Goal: Task Accomplishment & Management: Complete application form

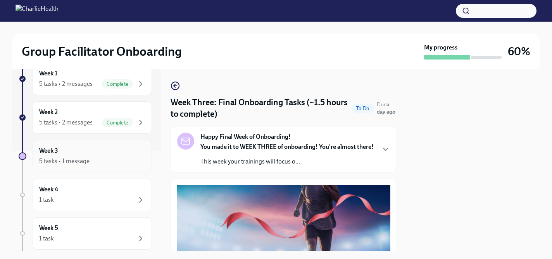
click at [110, 156] on div "Week 3 5 tasks • 1 message" at bounding box center [92, 156] width 106 height 19
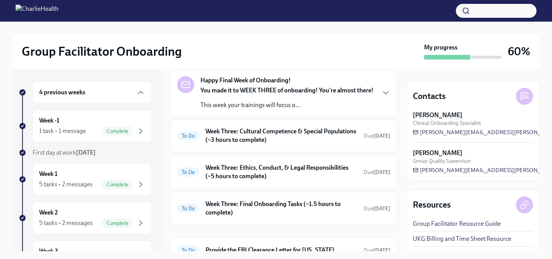
scroll to position [47, 0]
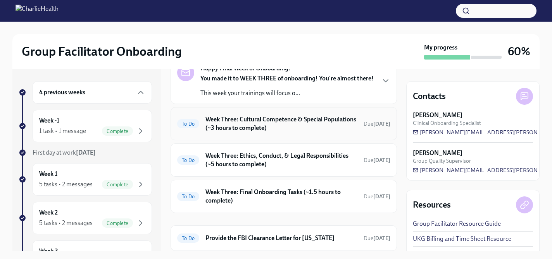
click at [216, 131] on h6 "Week Three: Cultural Competence & Special Populations (~3 hours to complete)" at bounding box center [281, 123] width 152 height 17
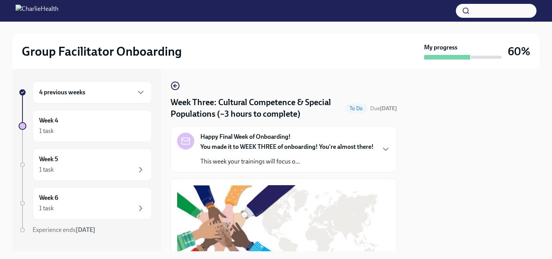
click at [216, 131] on div "Happy Final Week of Onboarding! You made it to WEEK THREE of onboarding! You're…" at bounding box center [283, 149] width 226 height 46
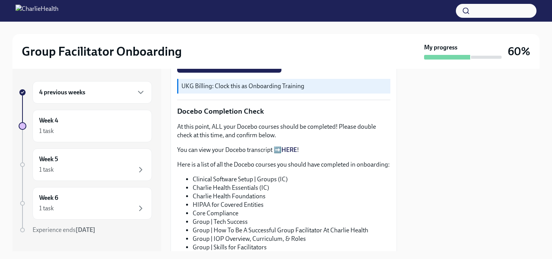
scroll to position [556, 0]
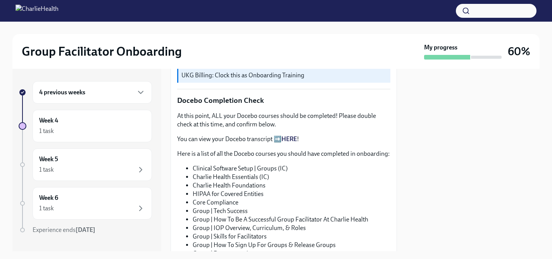
click at [239, 62] on button "I completed these Docebo courses!" at bounding box center [229, 53] width 104 height 15
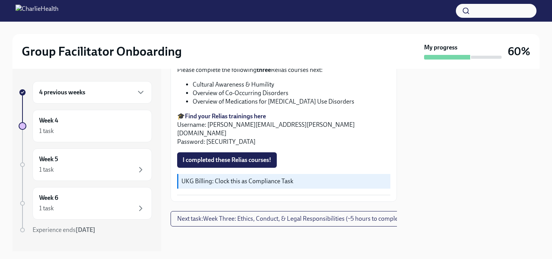
scroll to position [865, 0]
click at [271, 33] on span "I confirm I have completed ALL my Docebo courses!" at bounding box center [251, 29] width 139 height 8
click at [247, 168] on button "I completed these Relias courses!" at bounding box center [227, 160] width 100 height 15
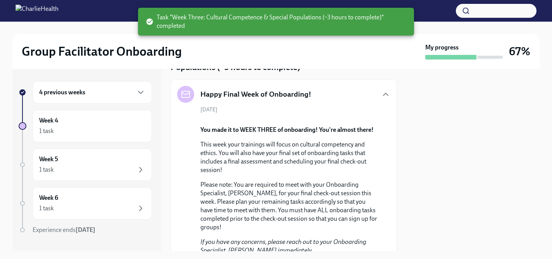
scroll to position [0, 0]
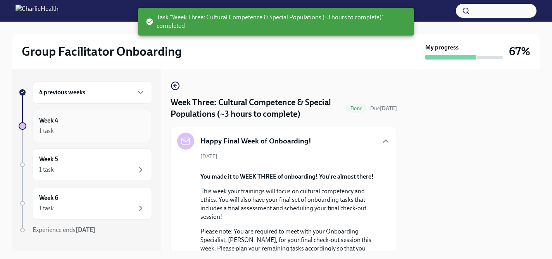
click at [133, 126] on div "Week 4 1 task" at bounding box center [92, 126] width 106 height 19
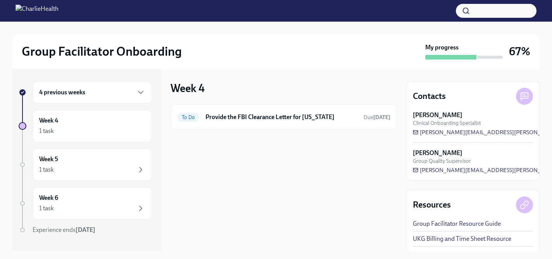
click at [133, 93] on div "4 previous weeks" at bounding box center [92, 92] width 106 height 9
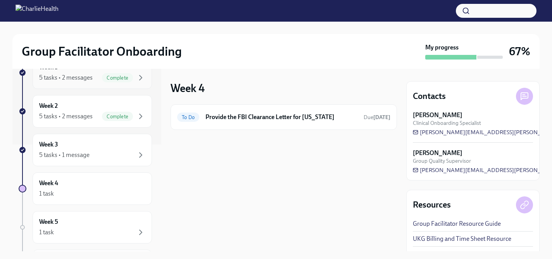
scroll to position [110, 0]
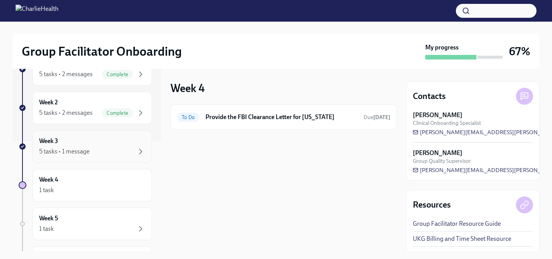
click at [124, 155] on div "5 tasks • 1 message" at bounding box center [92, 151] width 106 height 9
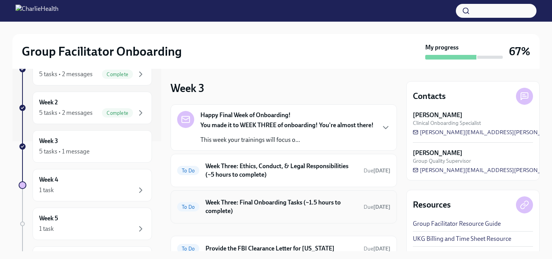
click at [245, 224] on div "To Do Week Three: Final Onboarding Tasks (~1.5 hours to complete) Due [DATE]" at bounding box center [283, 207] width 226 height 33
click at [244, 216] on h6 "Week Three: Final Onboarding Tasks (~1.5 hours to complete)" at bounding box center [281, 207] width 152 height 17
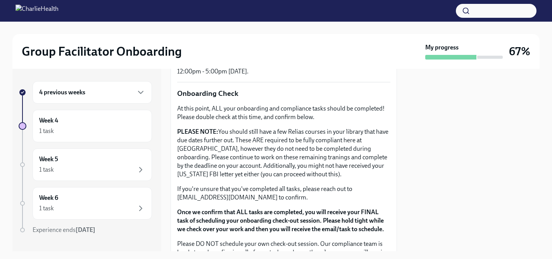
scroll to position [721, 0]
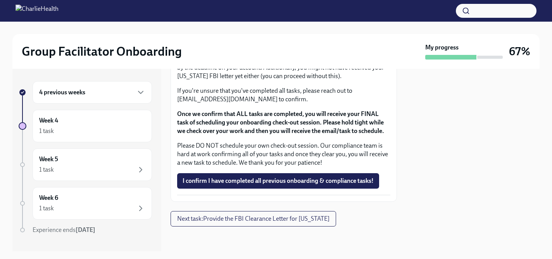
click at [95, 96] on div "4 previous weeks" at bounding box center [92, 92] width 106 height 9
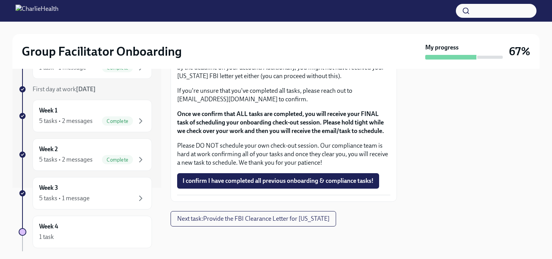
scroll to position [70, 0]
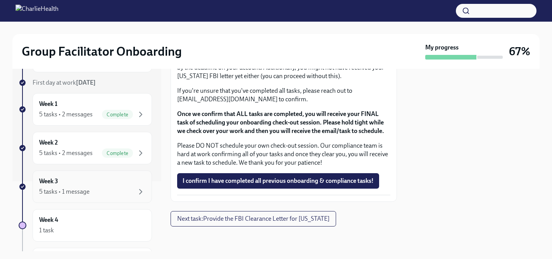
click at [115, 186] on div "Week 3 5 tasks • 1 message" at bounding box center [92, 186] width 106 height 19
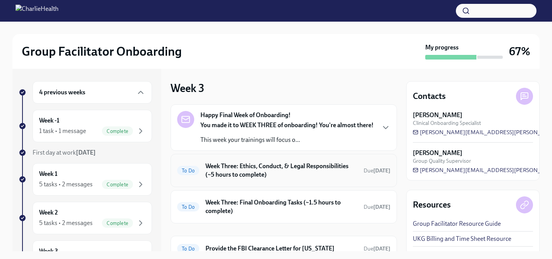
click at [218, 179] on h6 "Week Three: Ethics, Conduct, & Legal Responsibilities (~5 hours to complete)" at bounding box center [281, 170] width 152 height 17
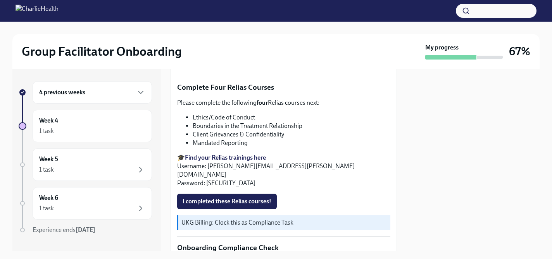
scroll to position [299, 0]
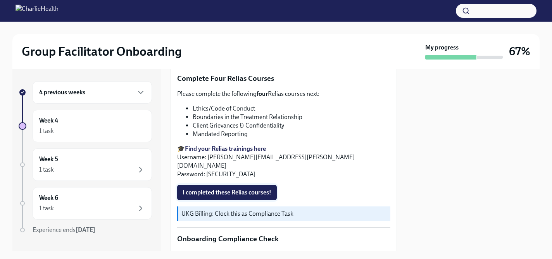
click at [220, 197] on button "I completed these Relias courses!" at bounding box center [227, 192] width 100 height 15
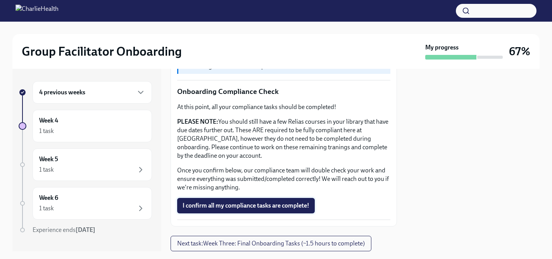
scroll to position [471, 0]
